Goal: Task Accomplishment & Management: Use online tool/utility

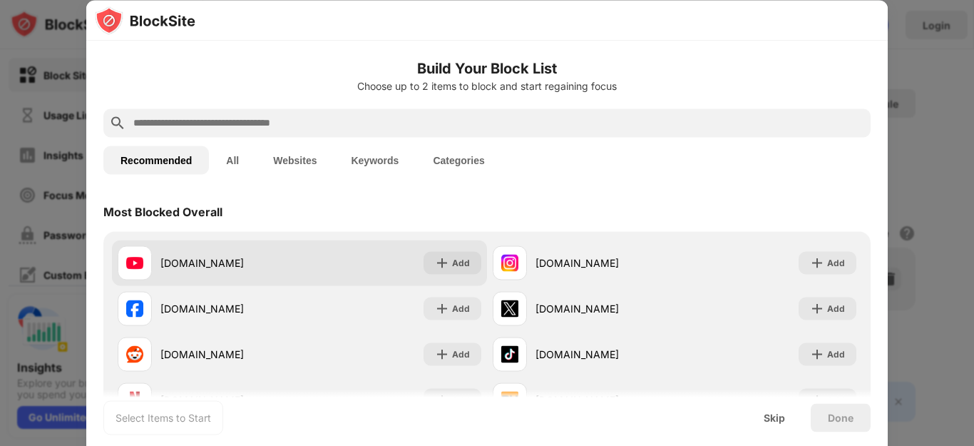
click at [340, 255] on div "[DOMAIN_NAME] Add" at bounding box center [299, 263] width 375 height 46
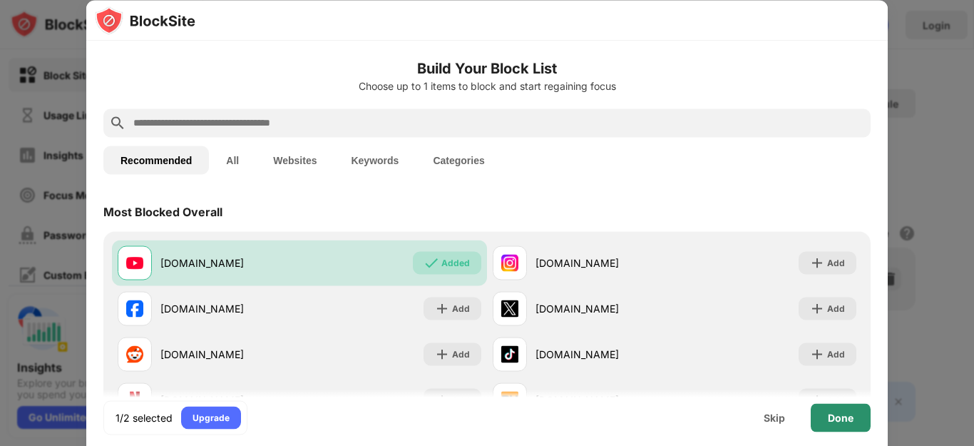
click at [831, 413] on div "Done" at bounding box center [841, 416] width 26 height 11
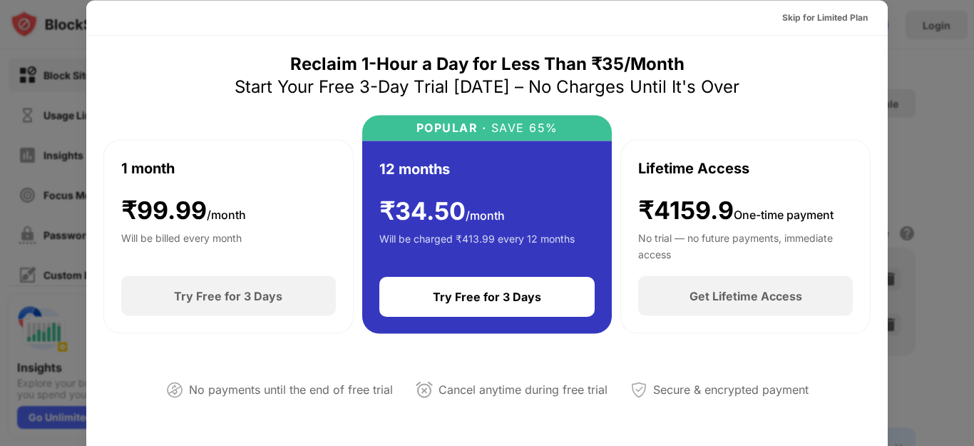
click at [831, 21] on div "Skip for Limited Plan" at bounding box center [825, 17] width 86 height 14
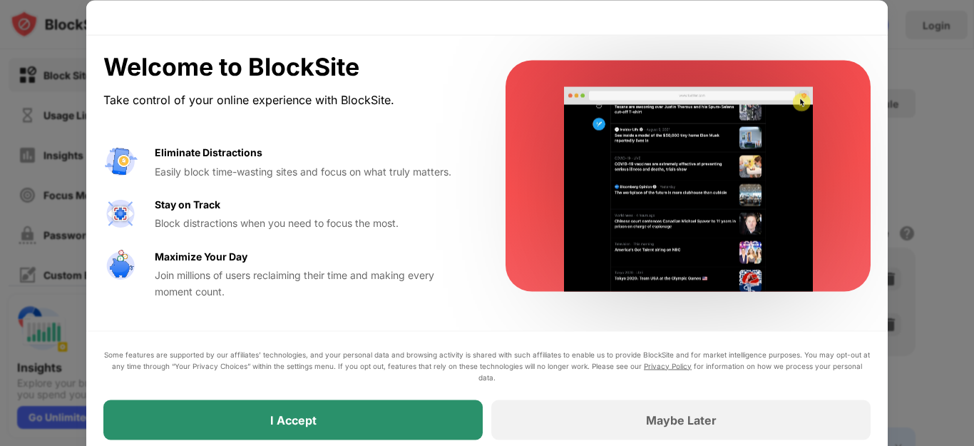
click at [267, 408] on div "I Accept" at bounding box center [292, 419] width 379 height 40
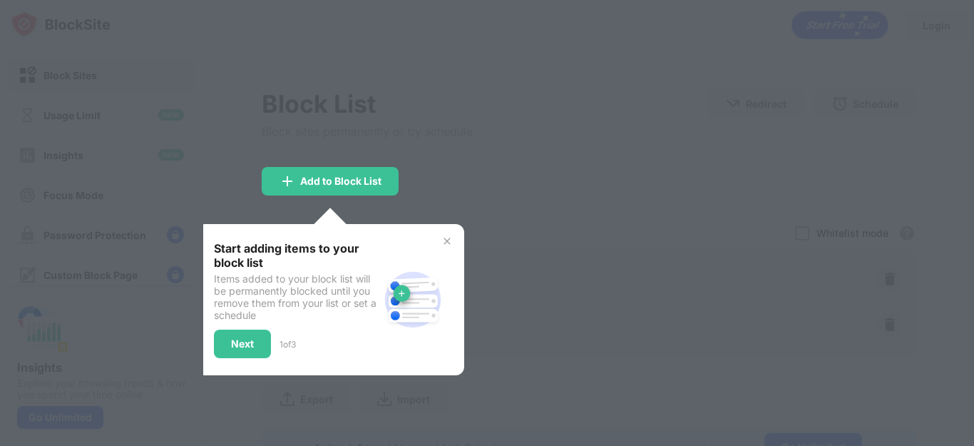
click at [294, 424] on div at bounding box center [487, 223] width 974 height 446
click at [251, 333] on div "Next" at bounding box center [242, 343] width 57 height 29
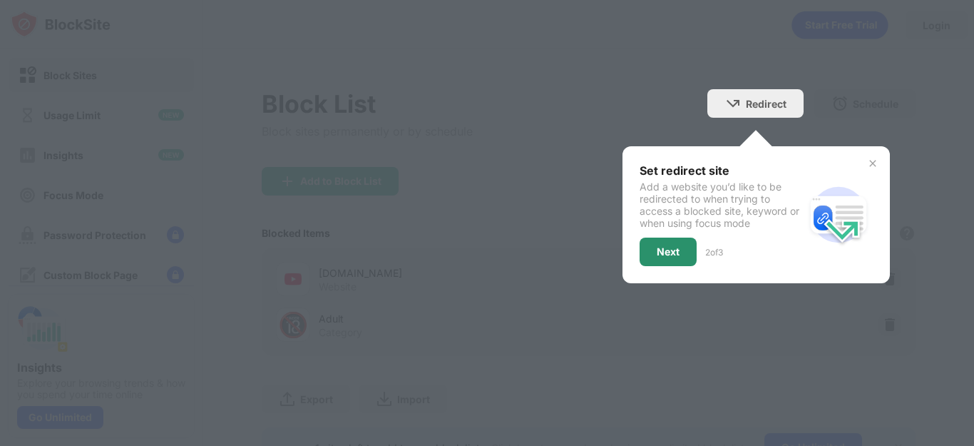
click at [657, 250] on div "Next" at bounding box center [668, 251] width 23 height 11
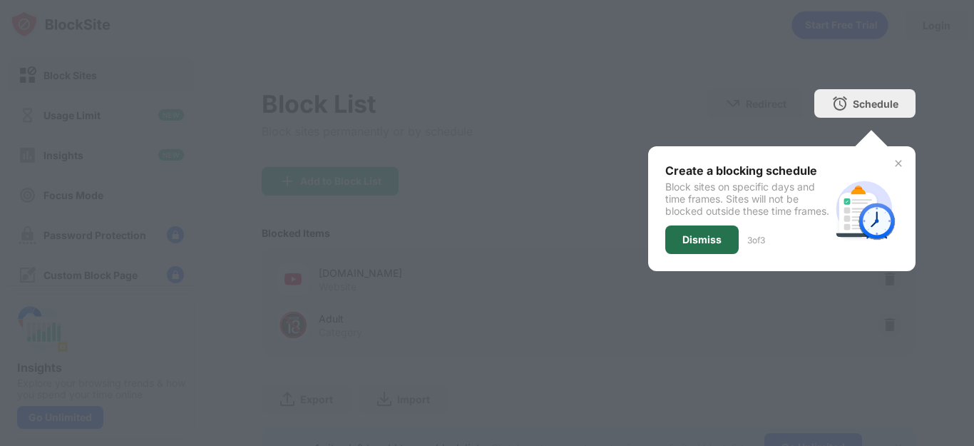
click at [687, 237] on div "Dismiss" at bounding box center [701, 239] width 39 height 11
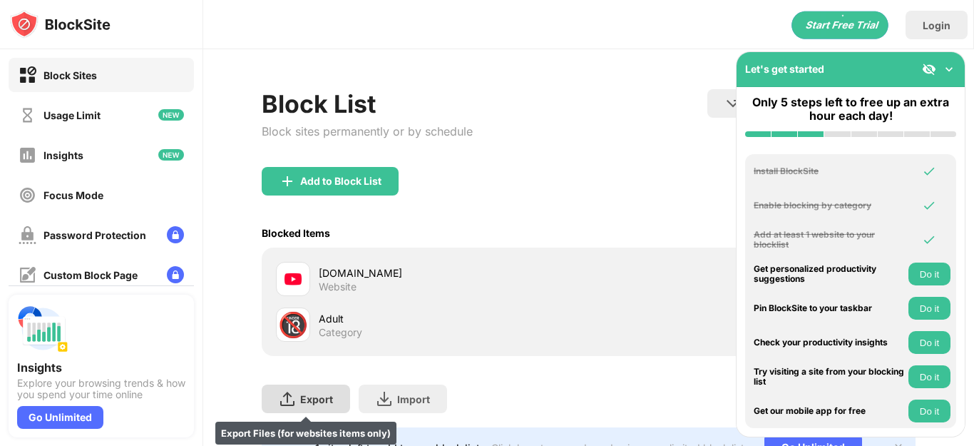
click at [310, 401] on div "Export" at bounding box center [316, 399] width 33 height 12
